Goal: Information Seeking & Learning: Learn about a topic

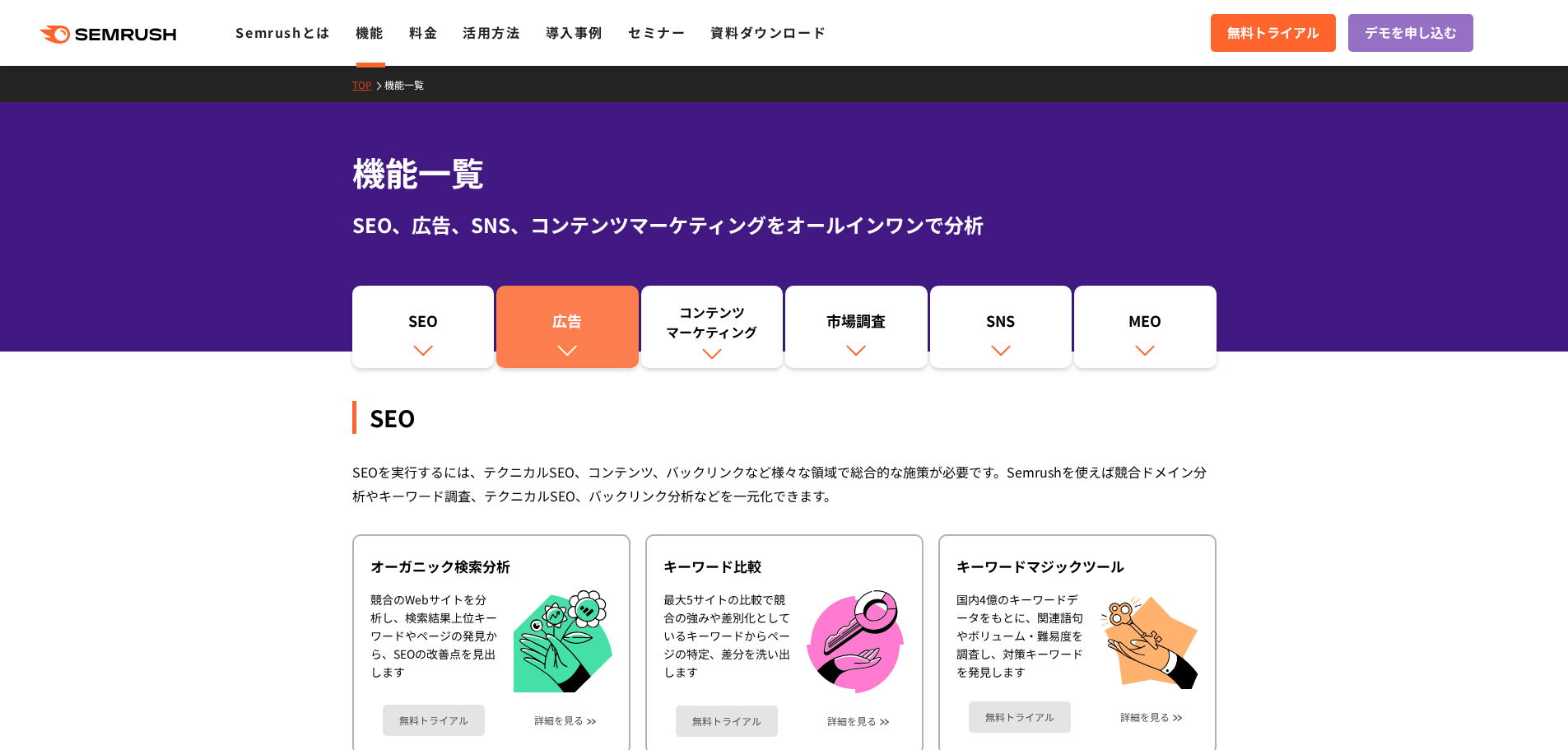
click at [570, 340] on img at bounding box center [567, 349] width 21 height 21
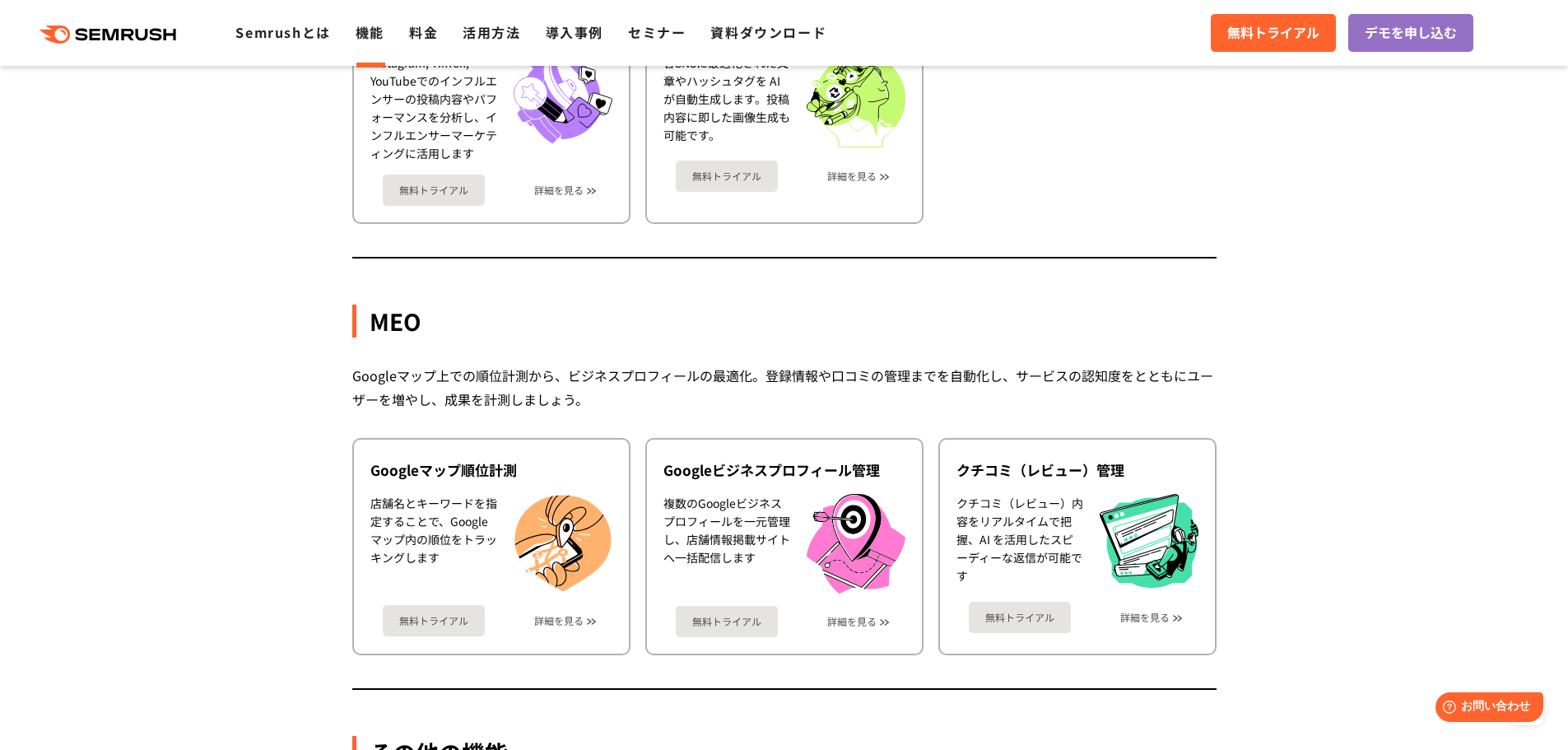
scroll to position [4429, 0]
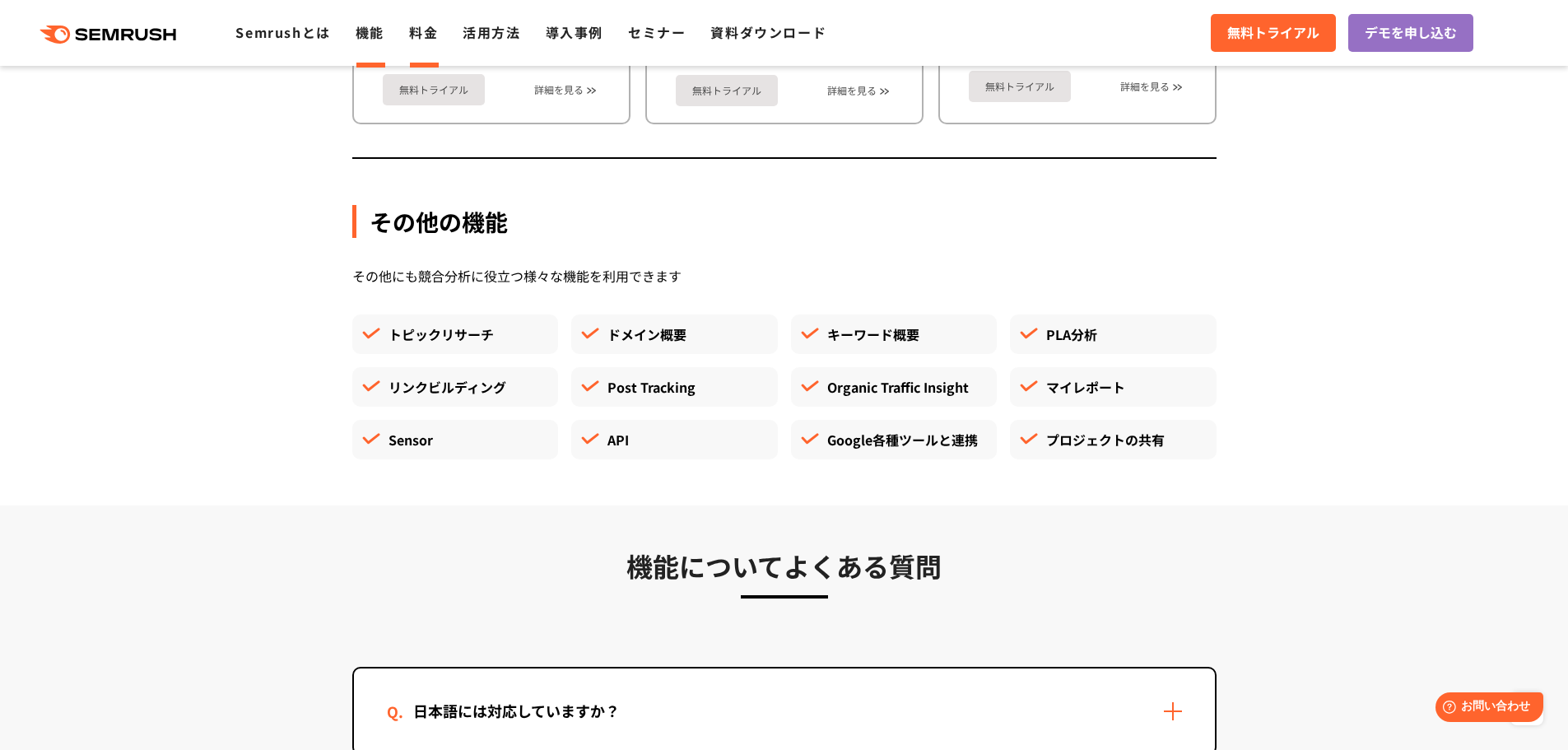
click at [418, 38] on link "料金" at bounding box center [423, 32] width 29 height 20
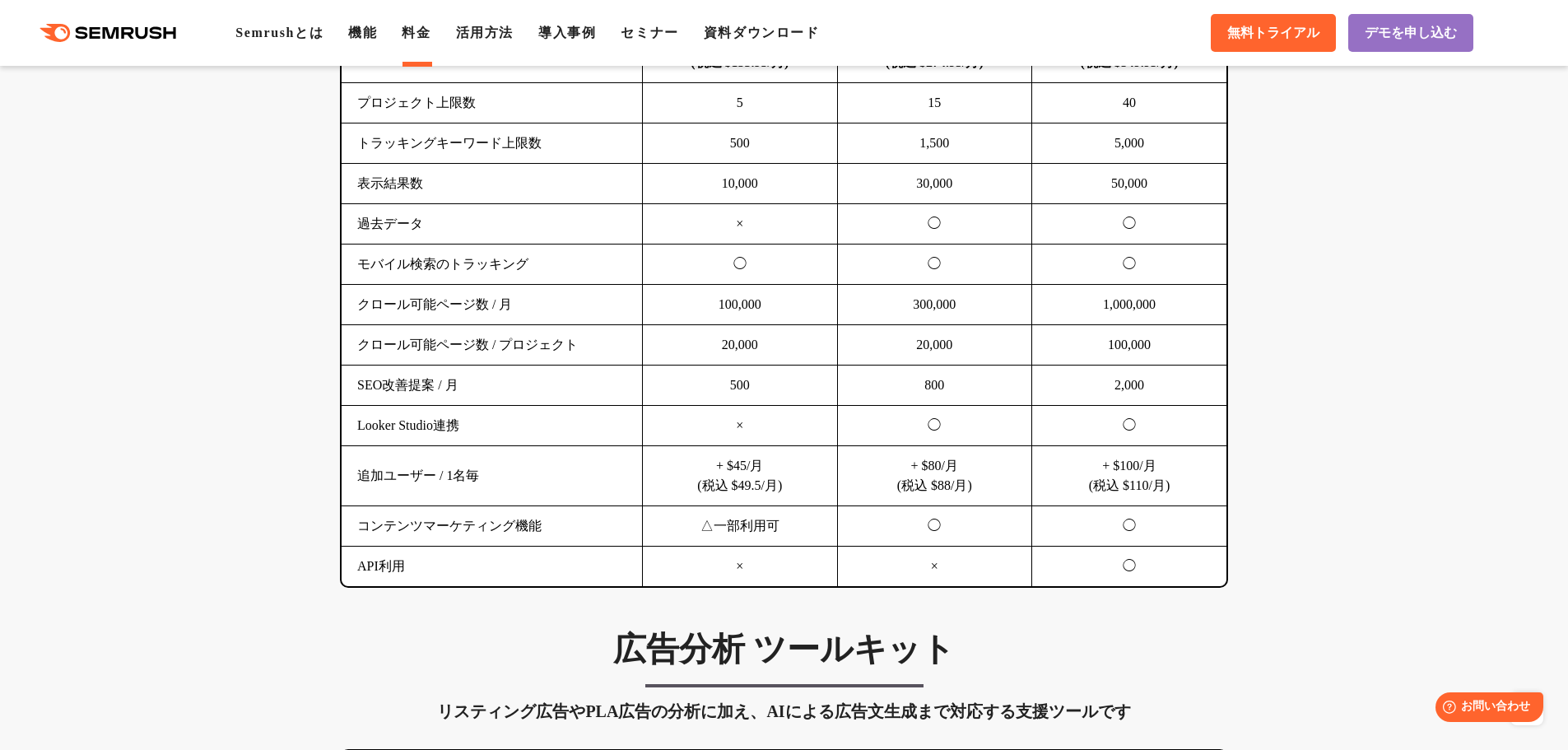
scroll to position [1153, 0]
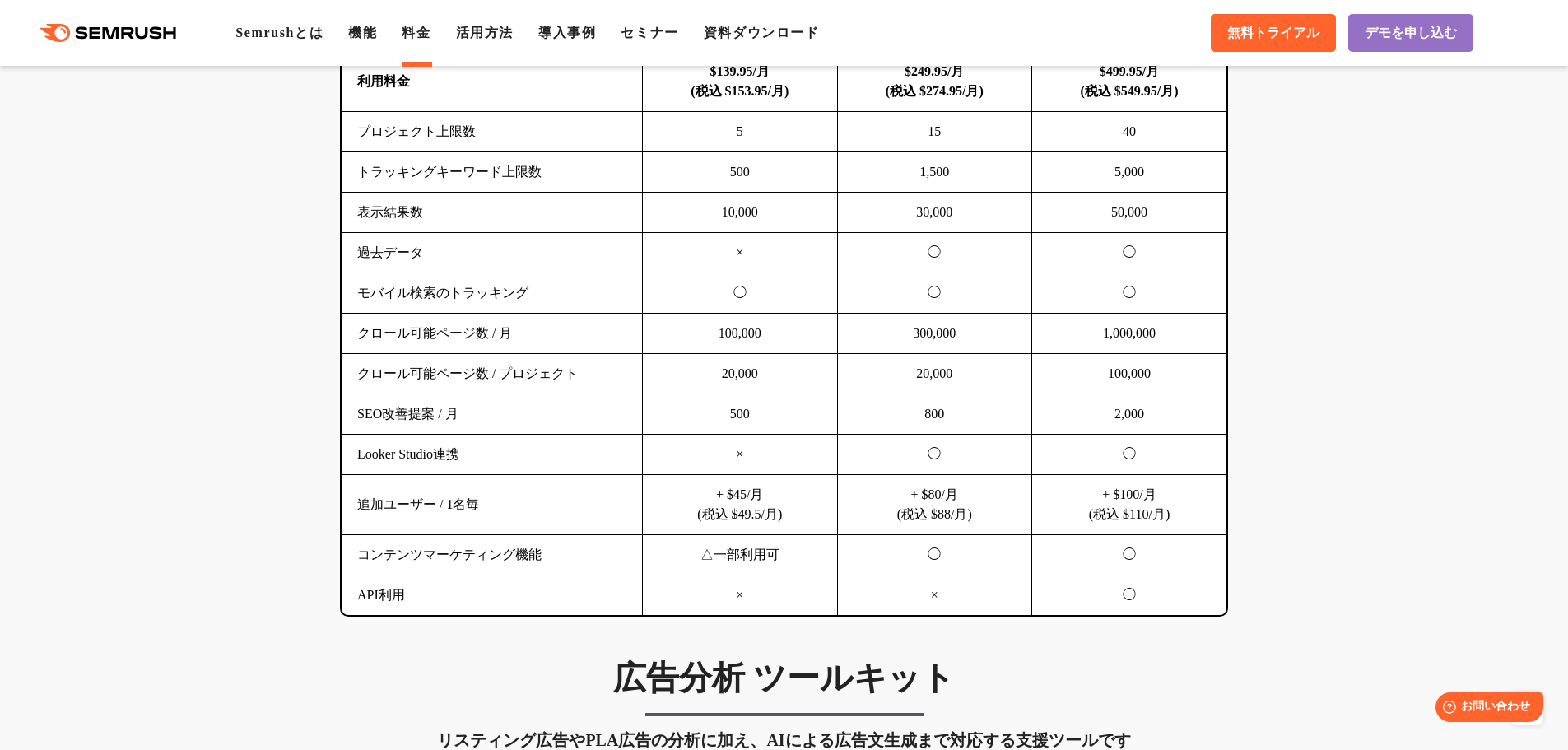
click at [405, 506] on td "追加ユーザー / 1名毎" at bounding box center [492, 505] width 302 height 60
copy tr "追加ユーザー / 1名毎"
drag, startPoint x: 905, startPoint y: 496, endPoint x: 962, endPoint y: 490, distance: 57.3
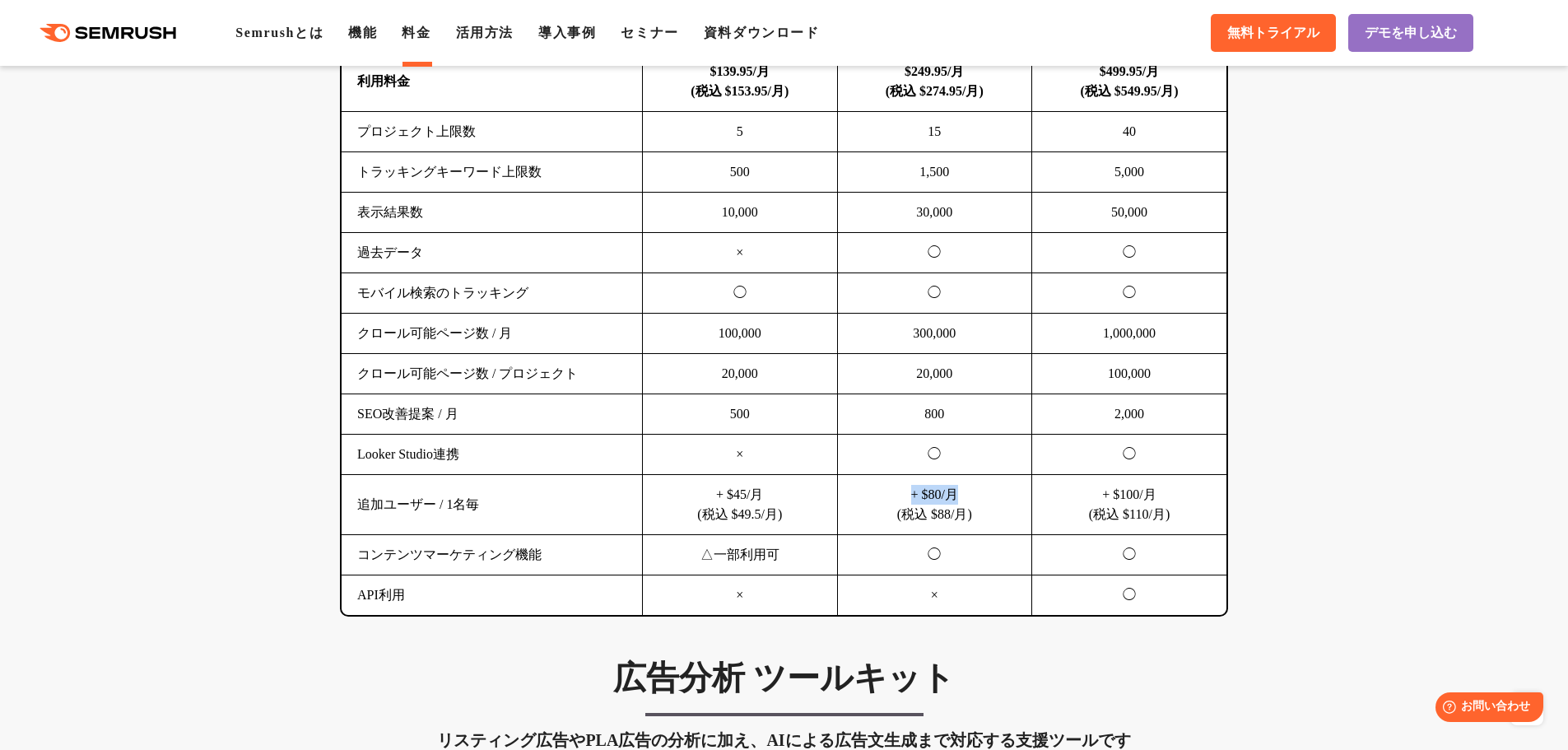
click at [962, 490] on td "+ $80/月 (税込 $88/月)" at bounding box center [934, 505] width 195 height 60
copy td "+ $80/月"
